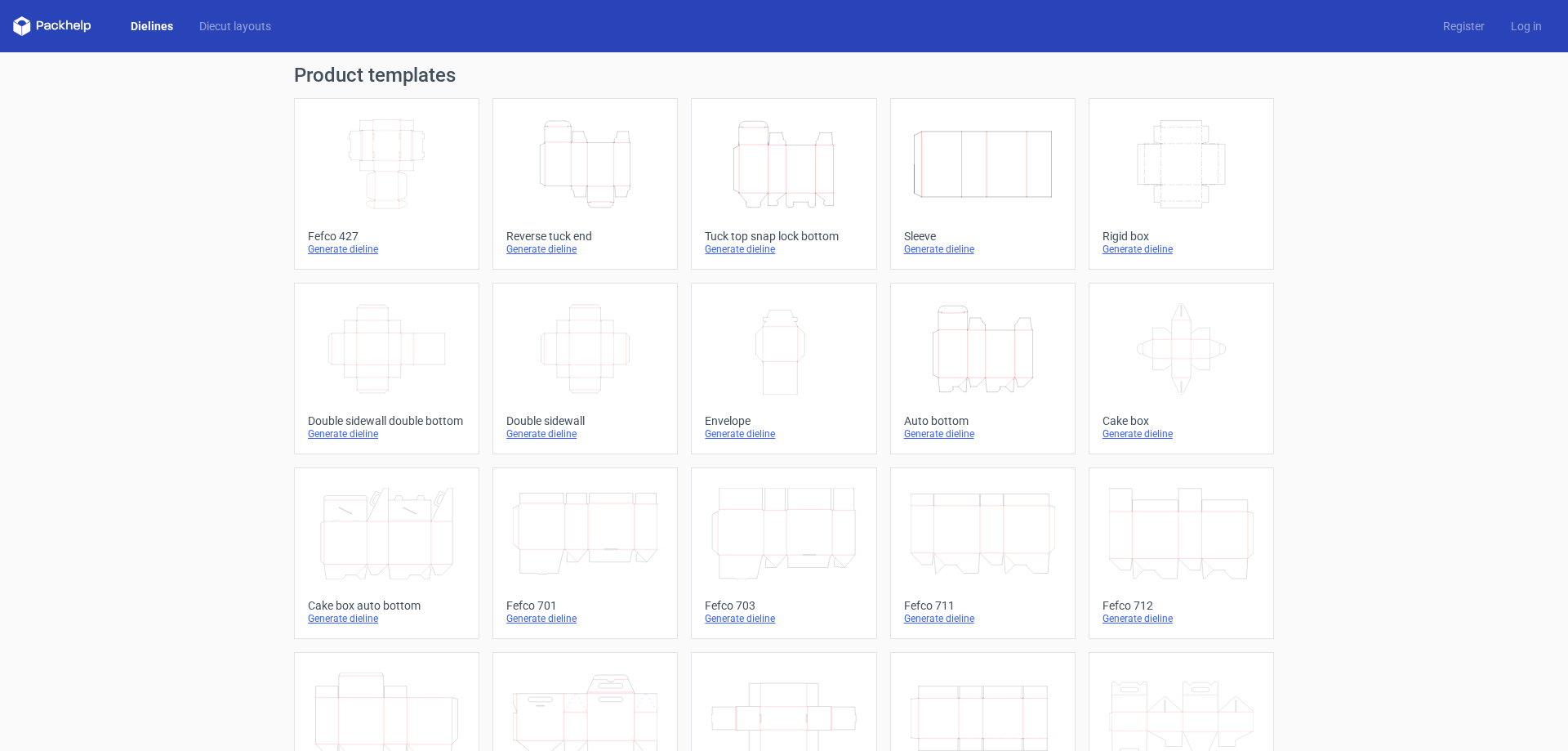
click at [772, 168] on icon "Height Depth Width" at bounding box center [784, 164] width 145 height 92
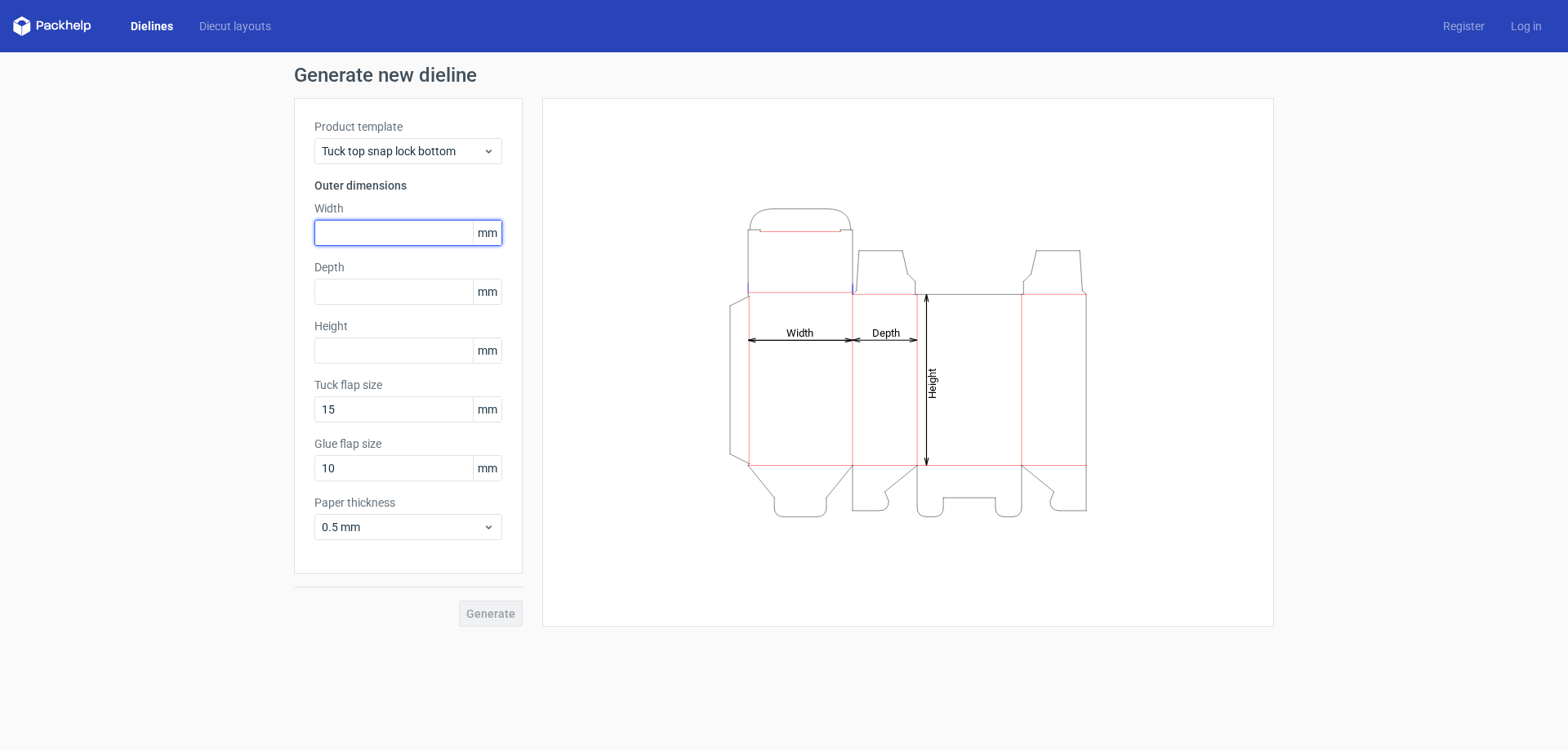
click at [390, 233] on input "text" at bounding box center [409, 233] width 188 height 26
type input "120"
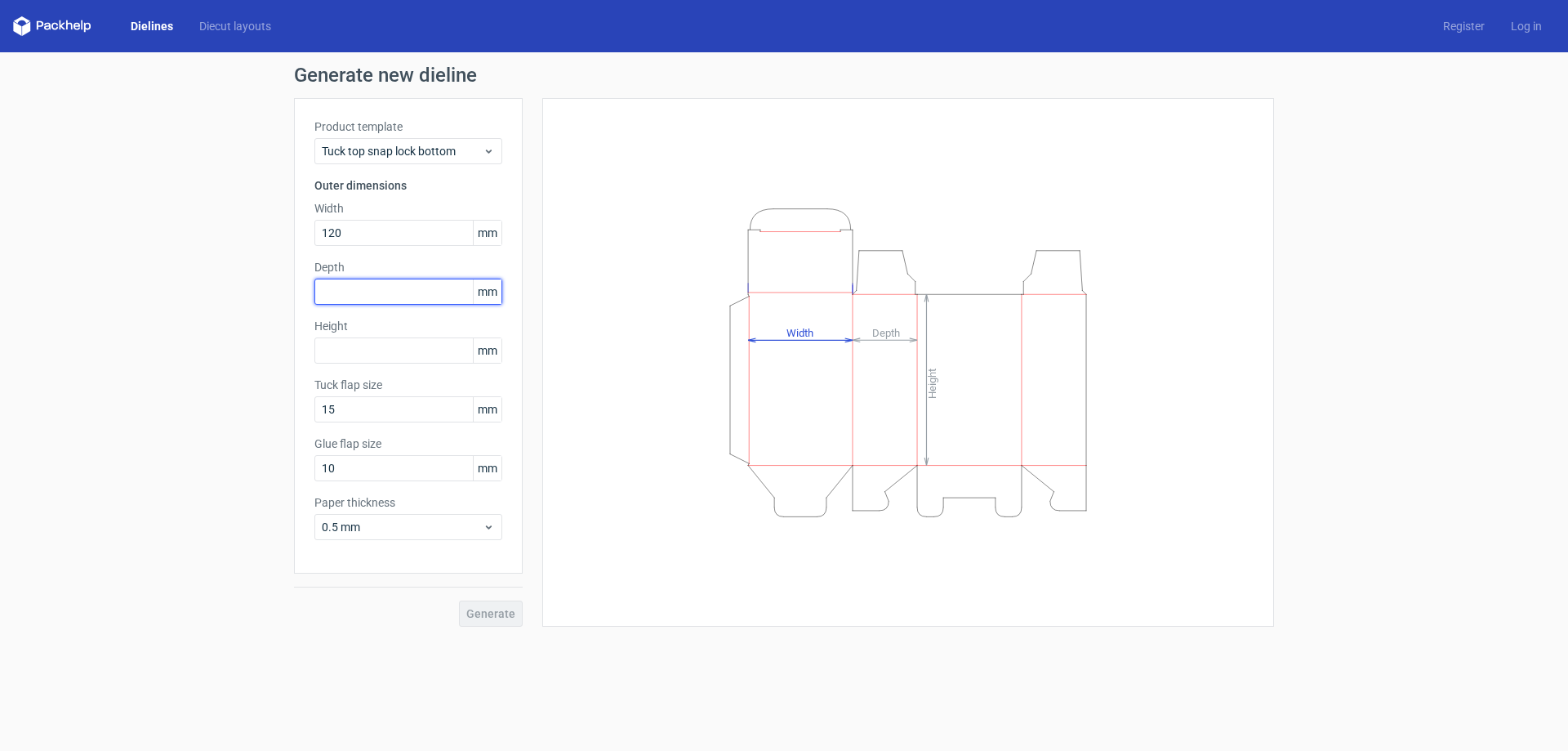
click at [398, 289] on input "text" at bounding box center [409, 291] width 188 height 26
type input "120"
click at [386, 349] on input "text" at bounding box center [409, 350] width 188 height 26
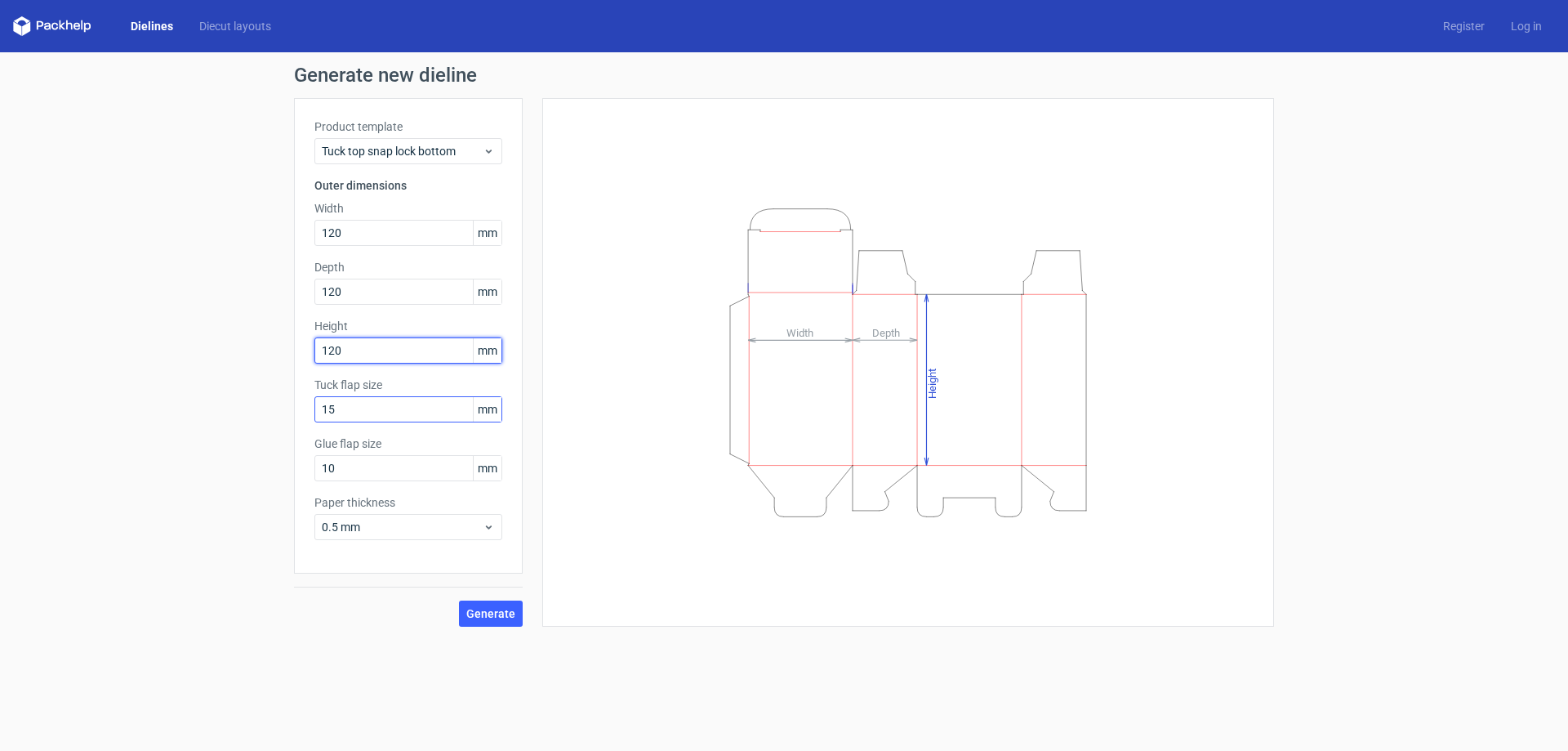
type input "120"
click at [370, 401] on input "15" at bounding box center [409, 409] width 188 height 26
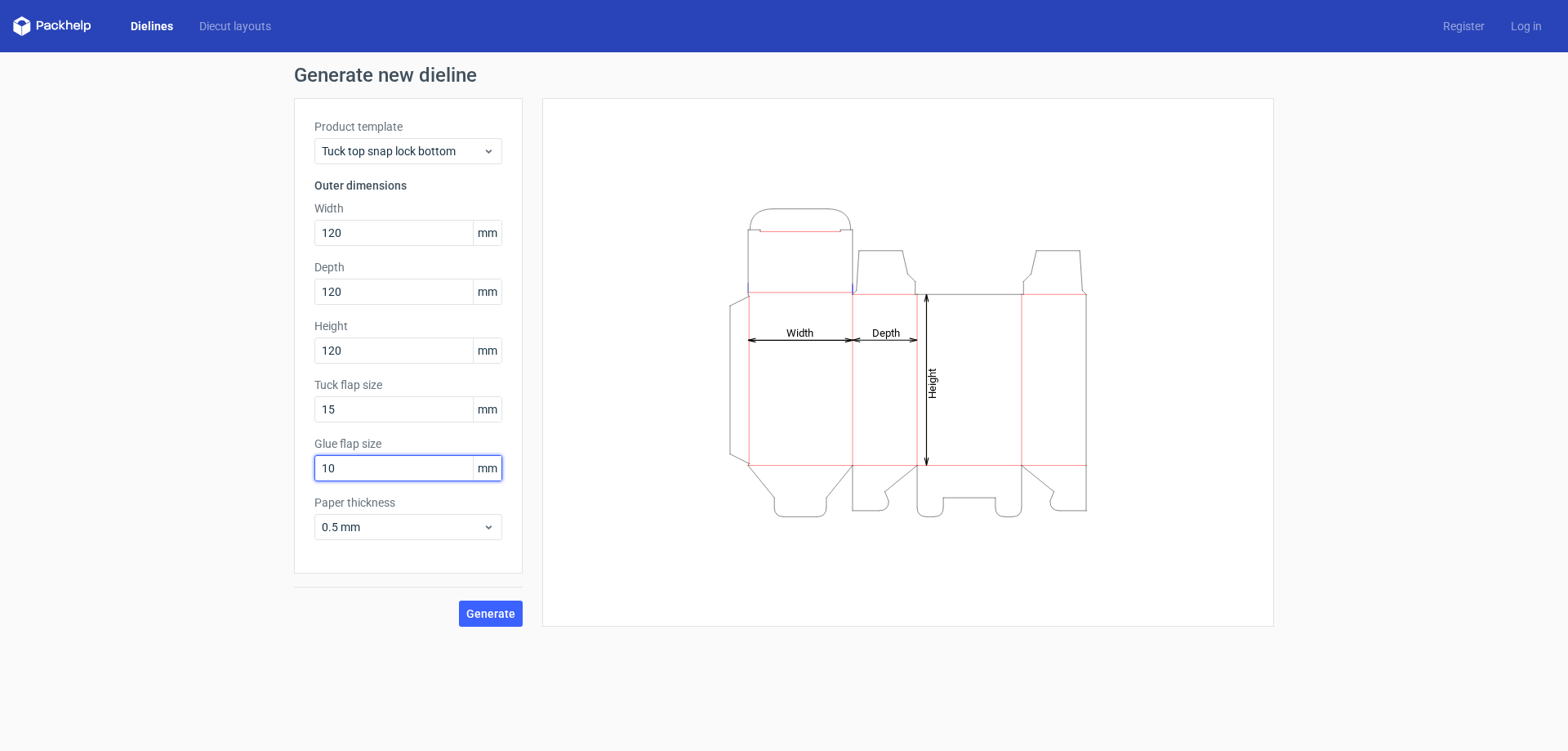
click at [382, 459] on input "10" at bounding box center [409, 467] width 188 height 26
click at [365, 515] on div "0.5 mm" at bounding box center [409, 527] width 188 height 26
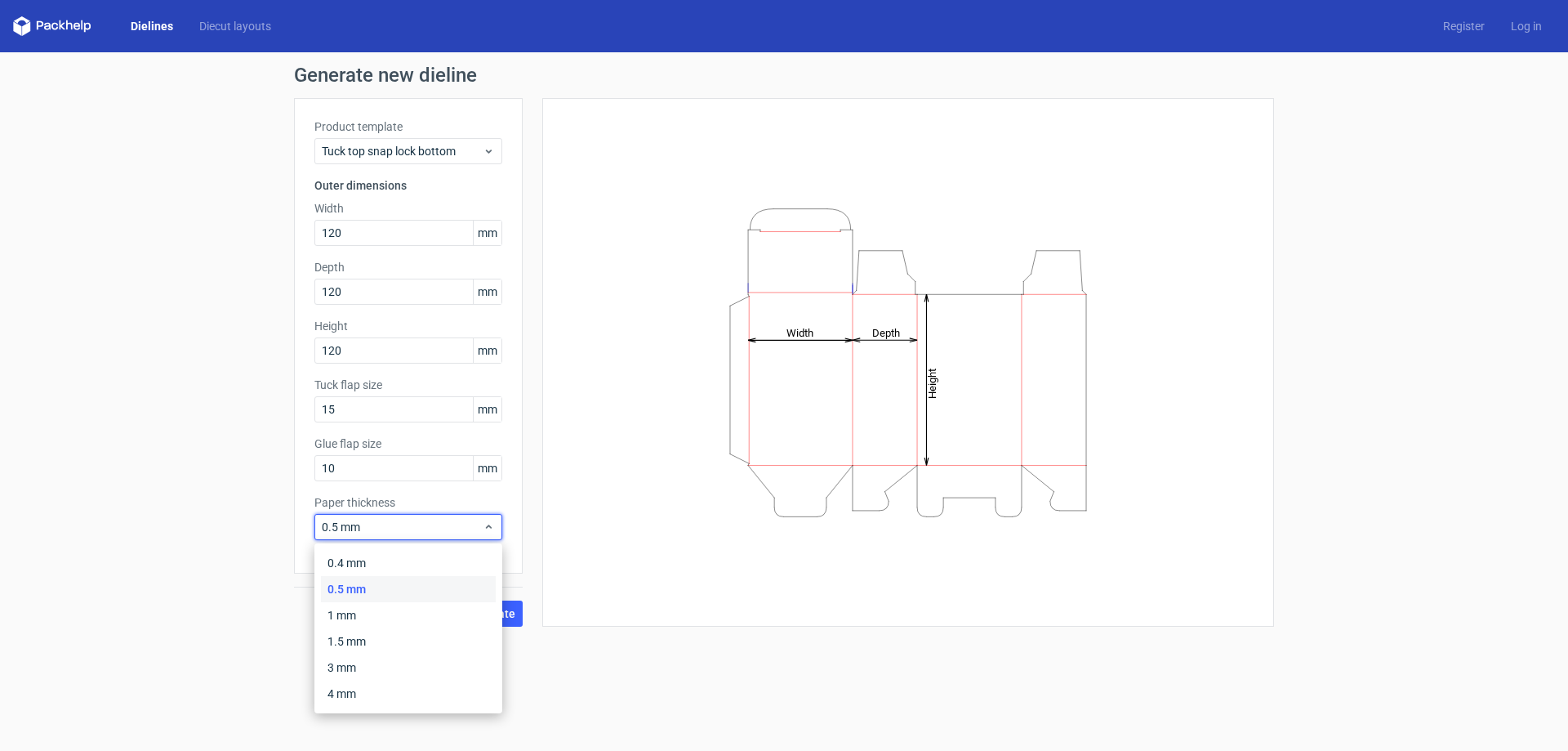
click at [389, 586] on div "0.5 mm" at bounding box center [408, 589] width 175 height 26
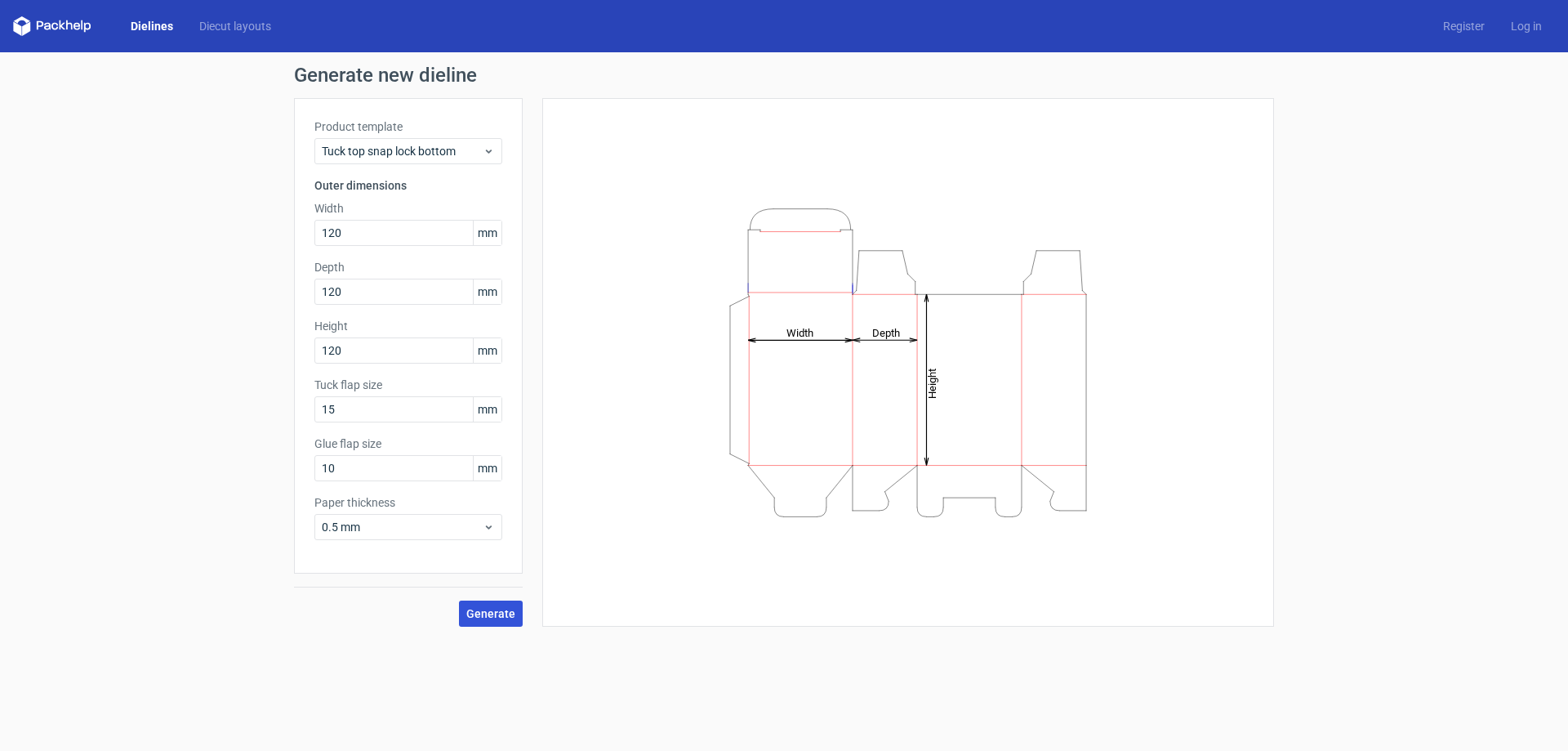
click at [502, 615] on span "Generate" at bounding box center [491, 614] width 49 height 12
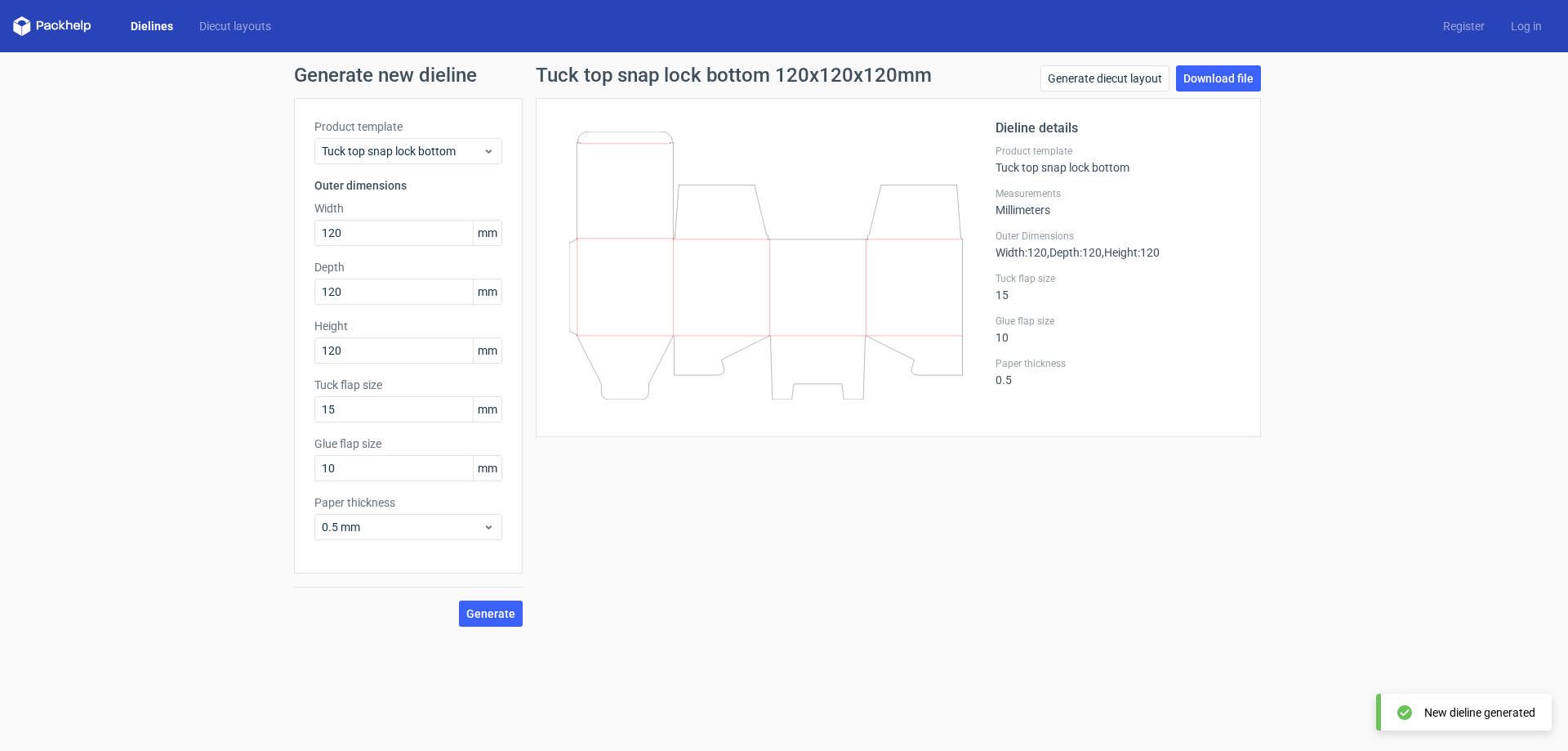
click at [1235, 94] on div "Generate diecut layout Download file" at bounding box center [1152, 81] width 221 height 32
click at [1240, 83] on link "Download file" at bounding box center [1218, 78] width 85 height 26
drag, startPoint x: 417, startPoint y: 229, endPoint x: 265, endPoint y: 222, distance: 152.2
click at [265, 222] on div "Generate new dieline Product template Tuck top snap lock bottom Outer dimension…" at bounding box center [784, 345] width 1568 height 588
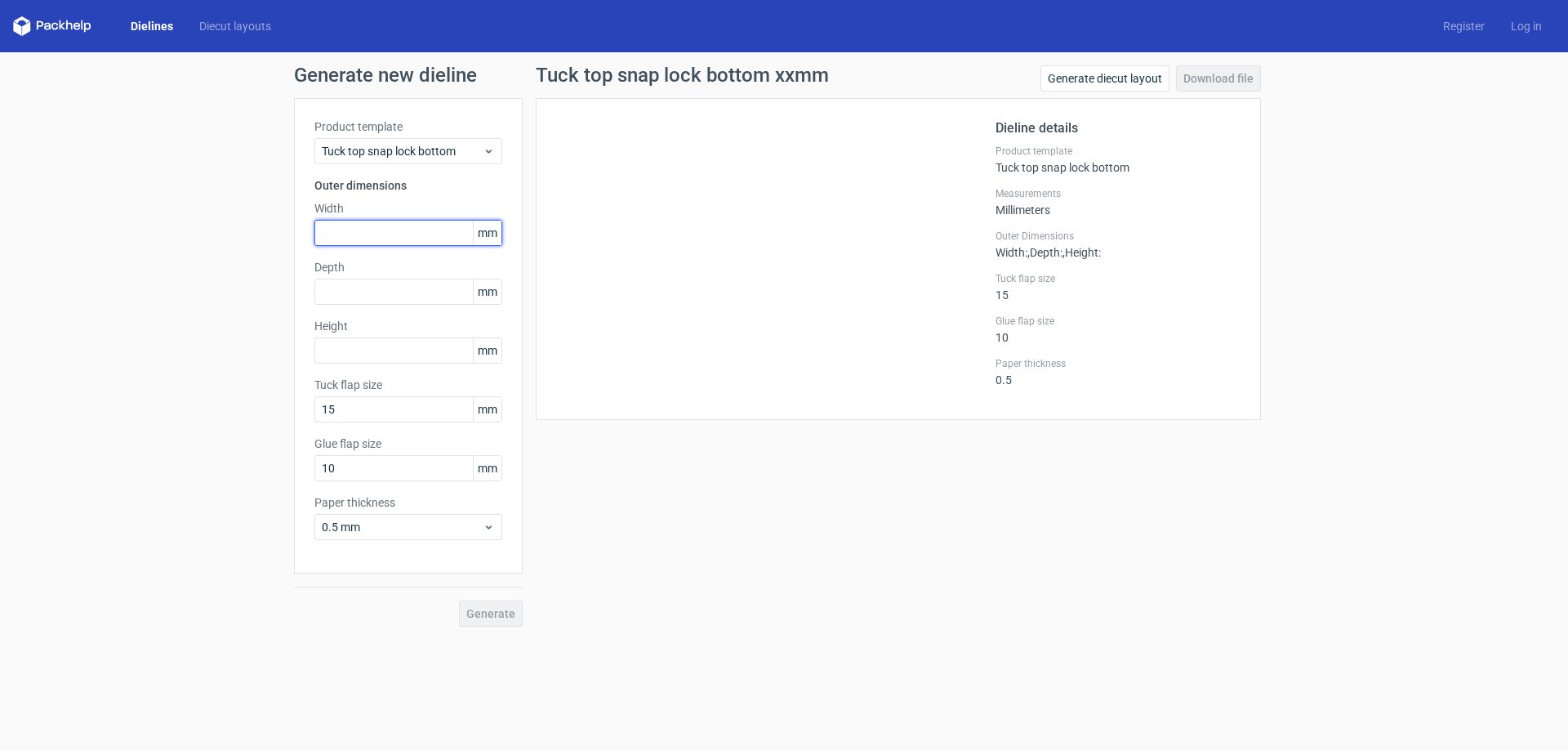
click at [406, 238] on input "text" at bounding box center [409, 233] width 188 height 26
click at [716, 236] on div at bounding box center [776, 258] width 440 height 281
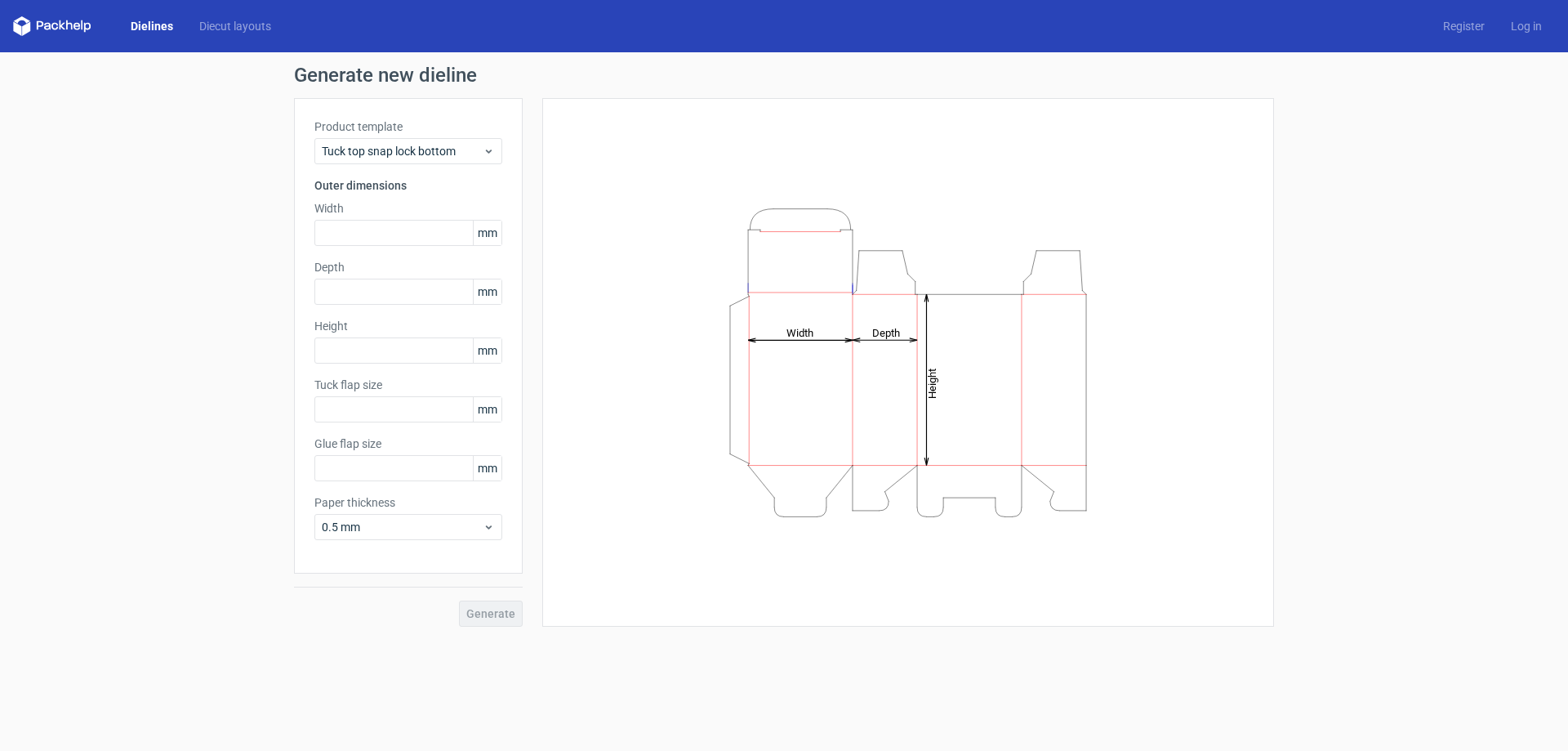
type input "15"
type input "10"
click at [356, 227] on input "text" at bounding box center [409, 233] width 188 height 26
click at [348, 361] on input "text" at bounding box center [409, 350] width 188 height 26
type input "100"
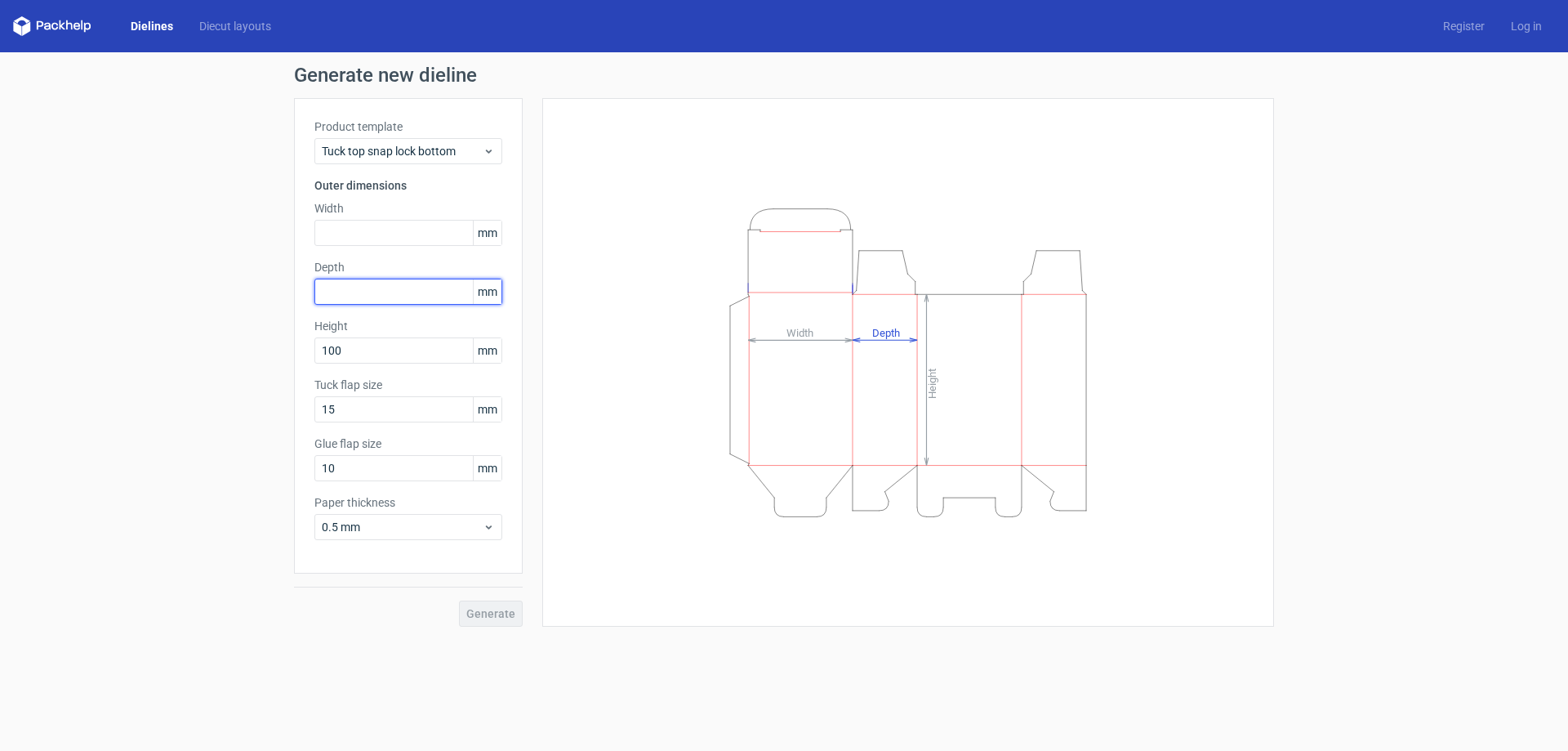
click at [396, 287] on input "text" at bounding box center [409, 291] width 188 height 26
type input "120"
click at [367, 225] on input "text" at bounding box center [409, 233] width 188 height 26
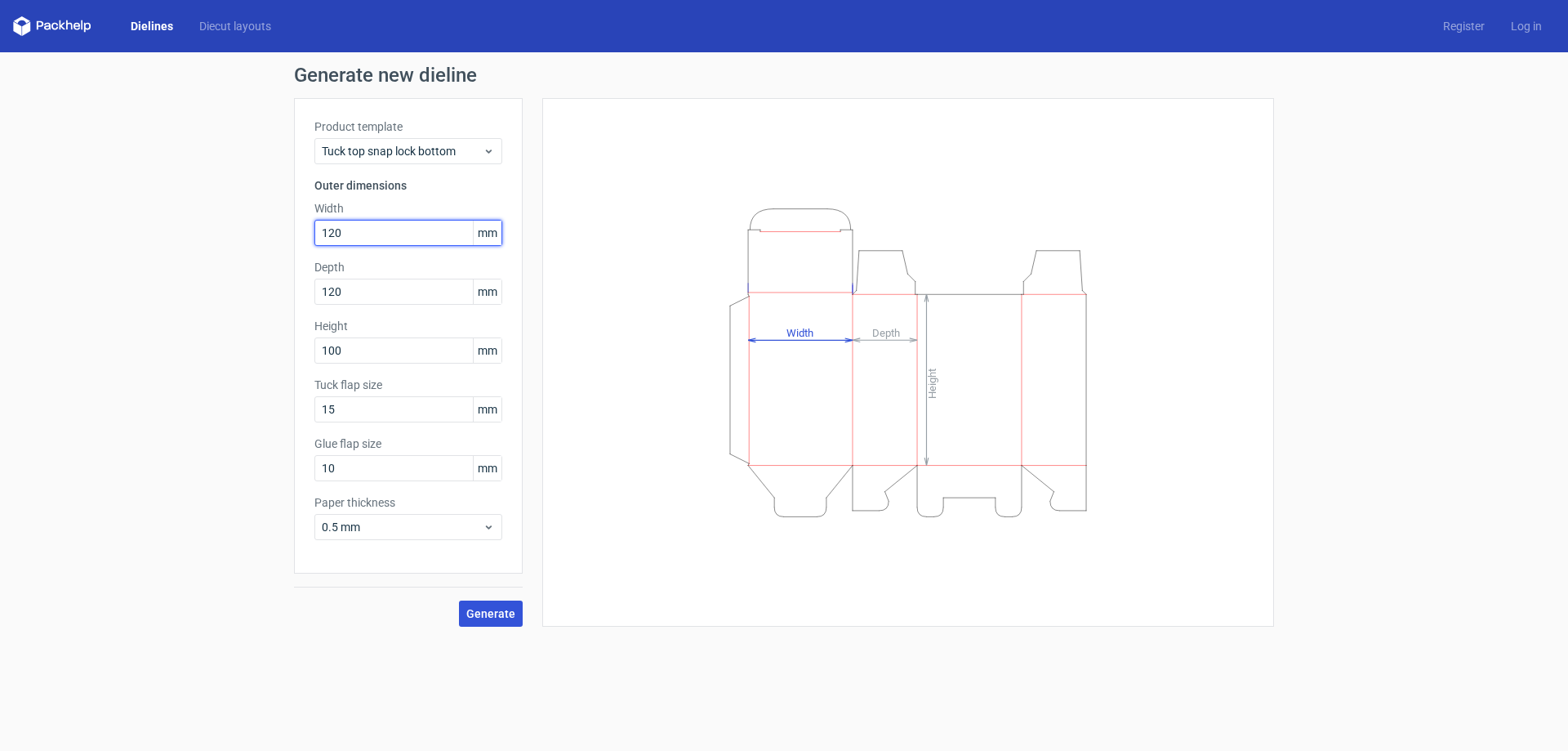
type input "120"
click at [495, 613] on span "Generate" at bounding box center [491, 614] width 49 height 12
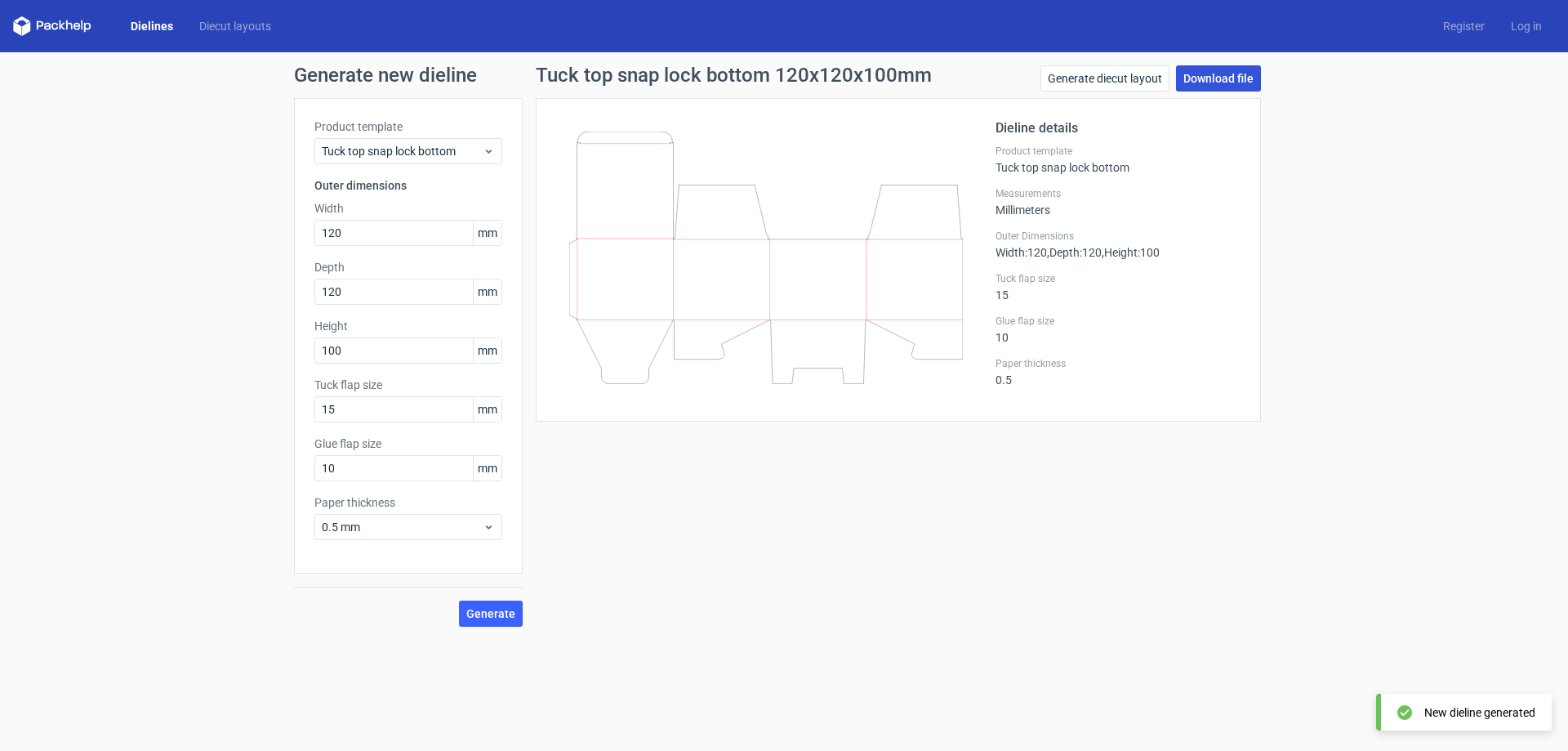
click at [1214, 66] on link "Download file" at bounding box center [1218, 78] width 85 height 26
